Goal: Information Seeking & Learning: Learn about a topic

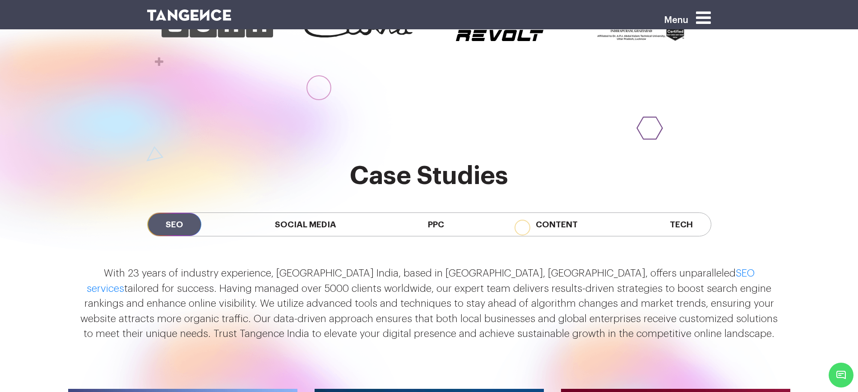
scroll to position [733, 0]
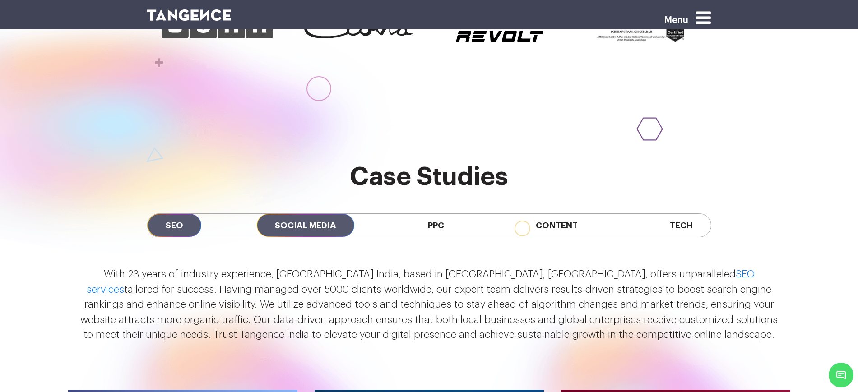
click at [307, 214] on span "Social Media" at bounding box center [305, 225] width 97 height 23
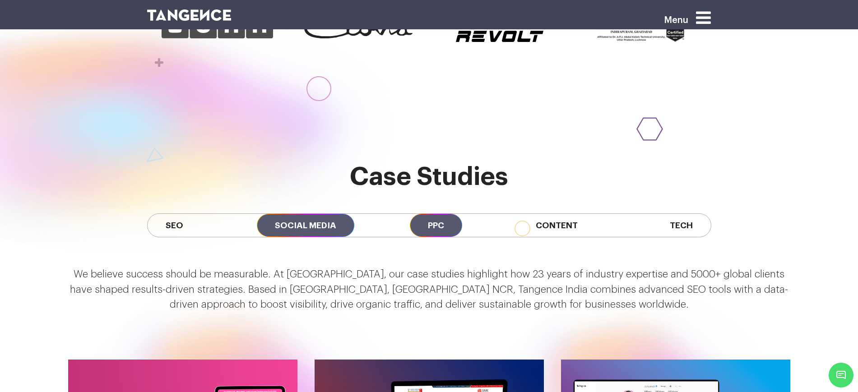
click at [430, 214] on span "PPC" at bounding box center [436, 225] width 52 height 23
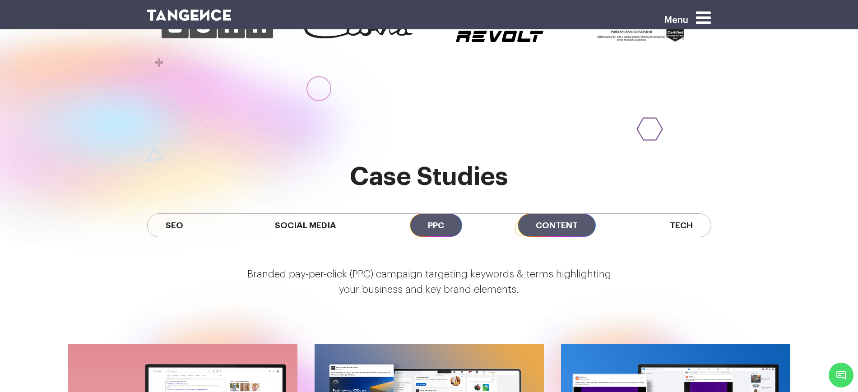
click at [540, 214] on span "Content" at bounding box center [556, 225] width 78 height 23
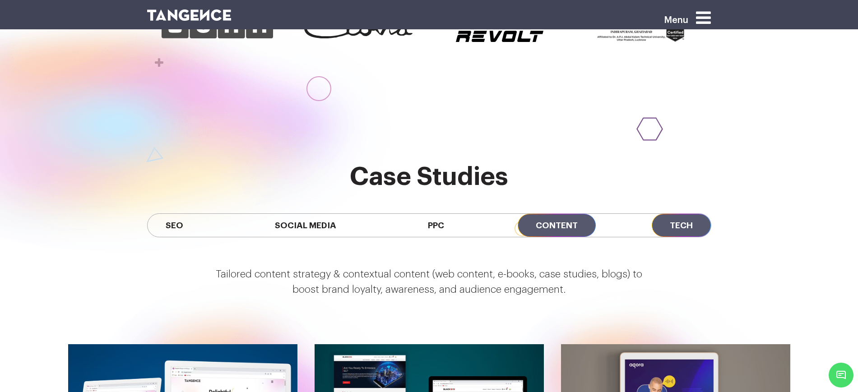
click at [684, 214] on span "Tech" at bounding box center [680, 225] width 59 height 23
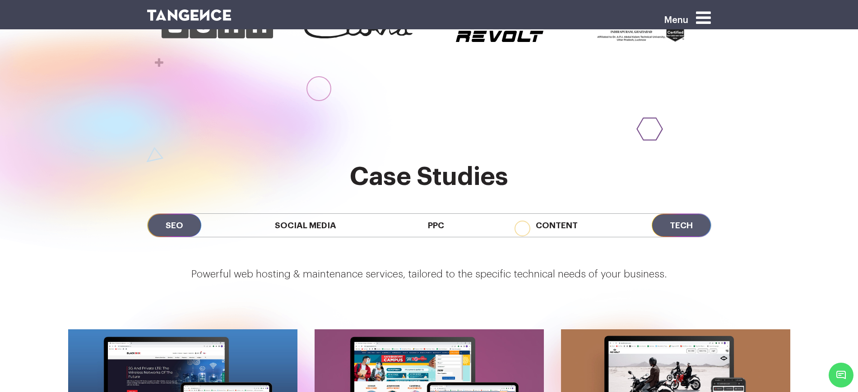
click at [171, 214] on span "SEO" at bounding box center [175, 225] width 54 height 23
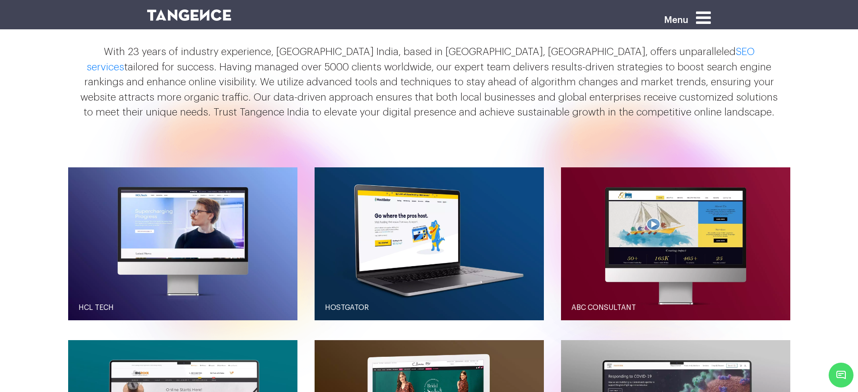
scroll to position [959, 0]
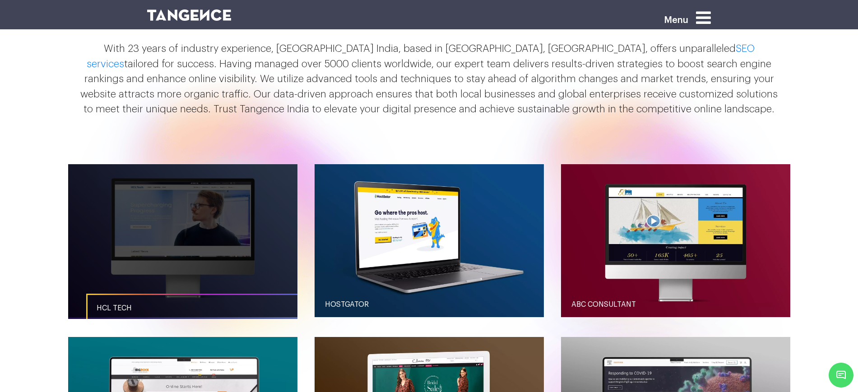
click at [196, 217] on link "button" at bounding box center [182, 240] width 229 height 153
click at [191, 294] on link "HCL Tech" at bounding box center [200, 308] width 229 height 29
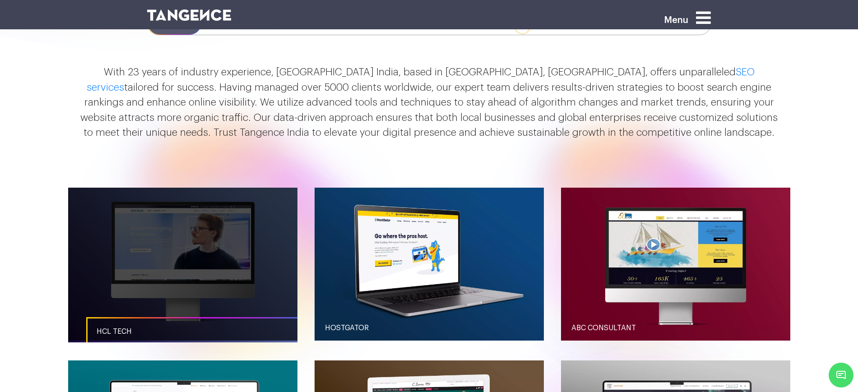
scroll to position [789, 0]
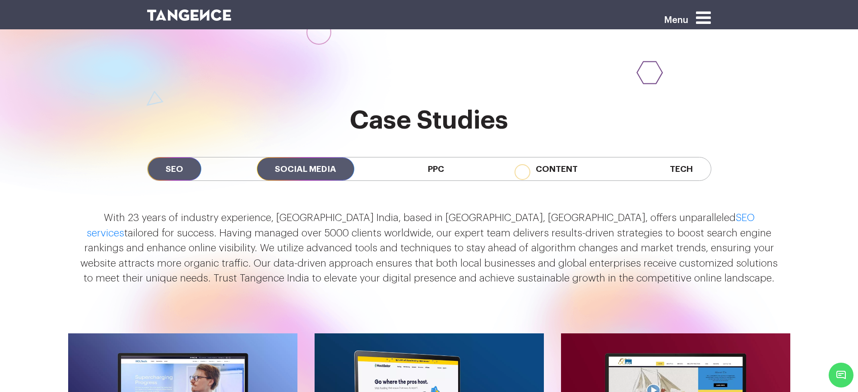
click at [334, 157] on span "Social Media" at bounding box center [305, 168] width 97 height 23
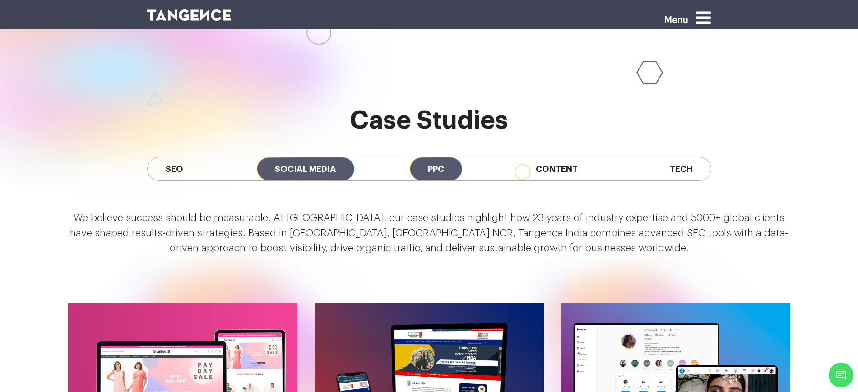
click at [435, 157] on span "PPC" at bounding box center [436, 168] width 52 height 23
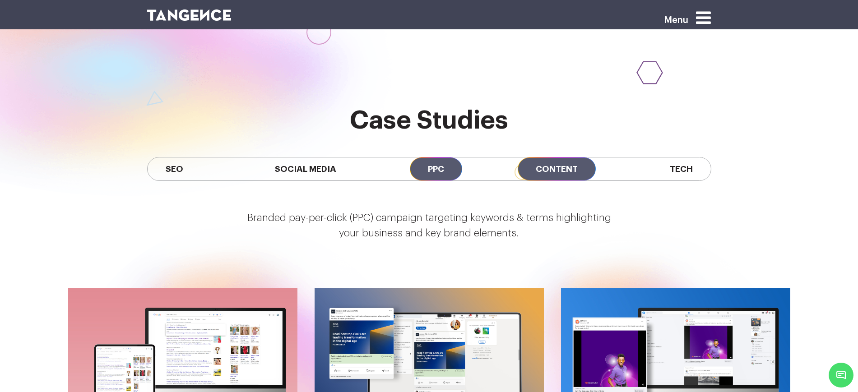
click at [547, 157] on span "Content" at bounding box center [556, 168] width 78 height 23
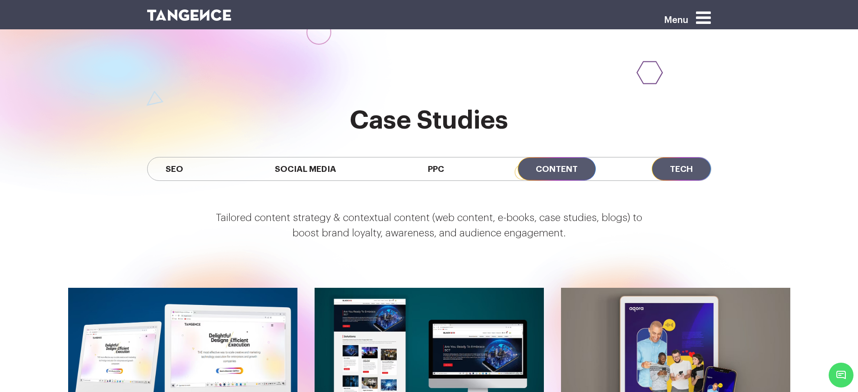
click at [699, 157] on span "Tech" at bounding box center [680, 168] width 59 height 23
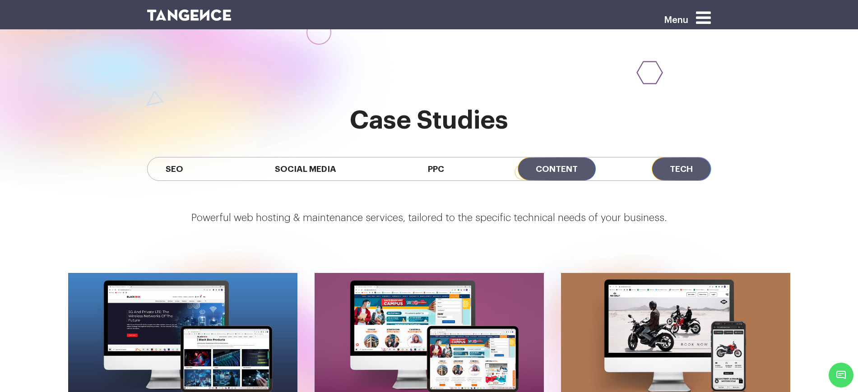
click at [542, 157] on span "Content" at bounding box center [556, 168] width 78 height 23
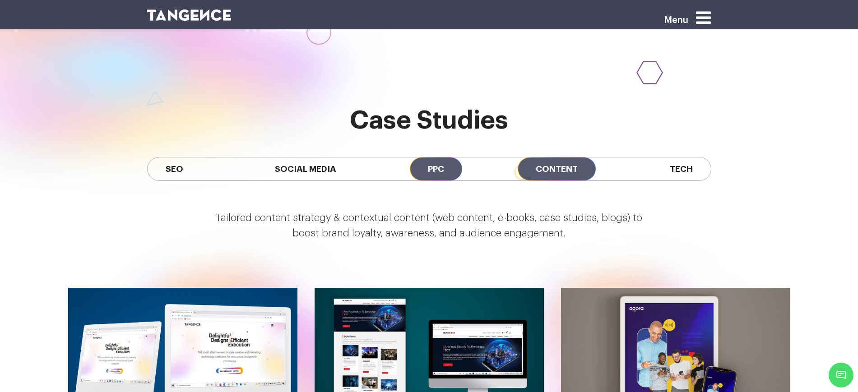
click at [457, 157] on span "PPC" at bounding box center [436, 168] width 52 height 23
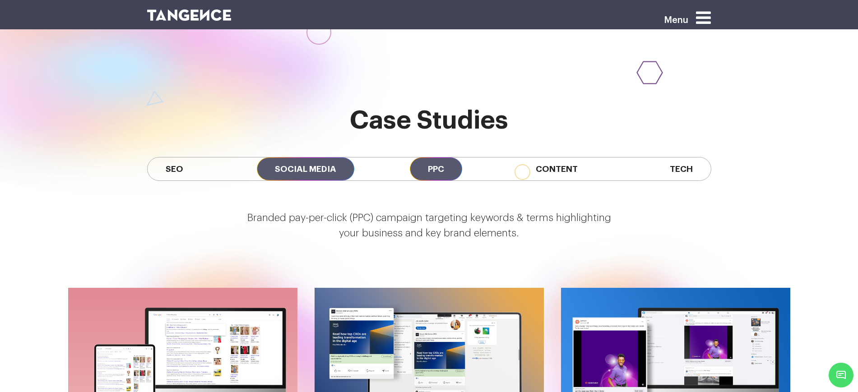
click at [341, 157] on span "Social Media" at bounding box center [305, 168] width 97 height 23
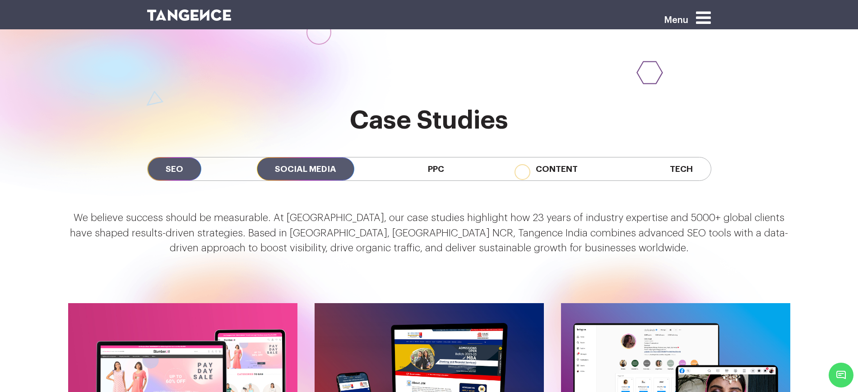
click at [183, 157] on span "SEO" at bounding box center [175, 168] width 54 height 23
